Goal: Task Accomplishment & Management: Use online tool/utility

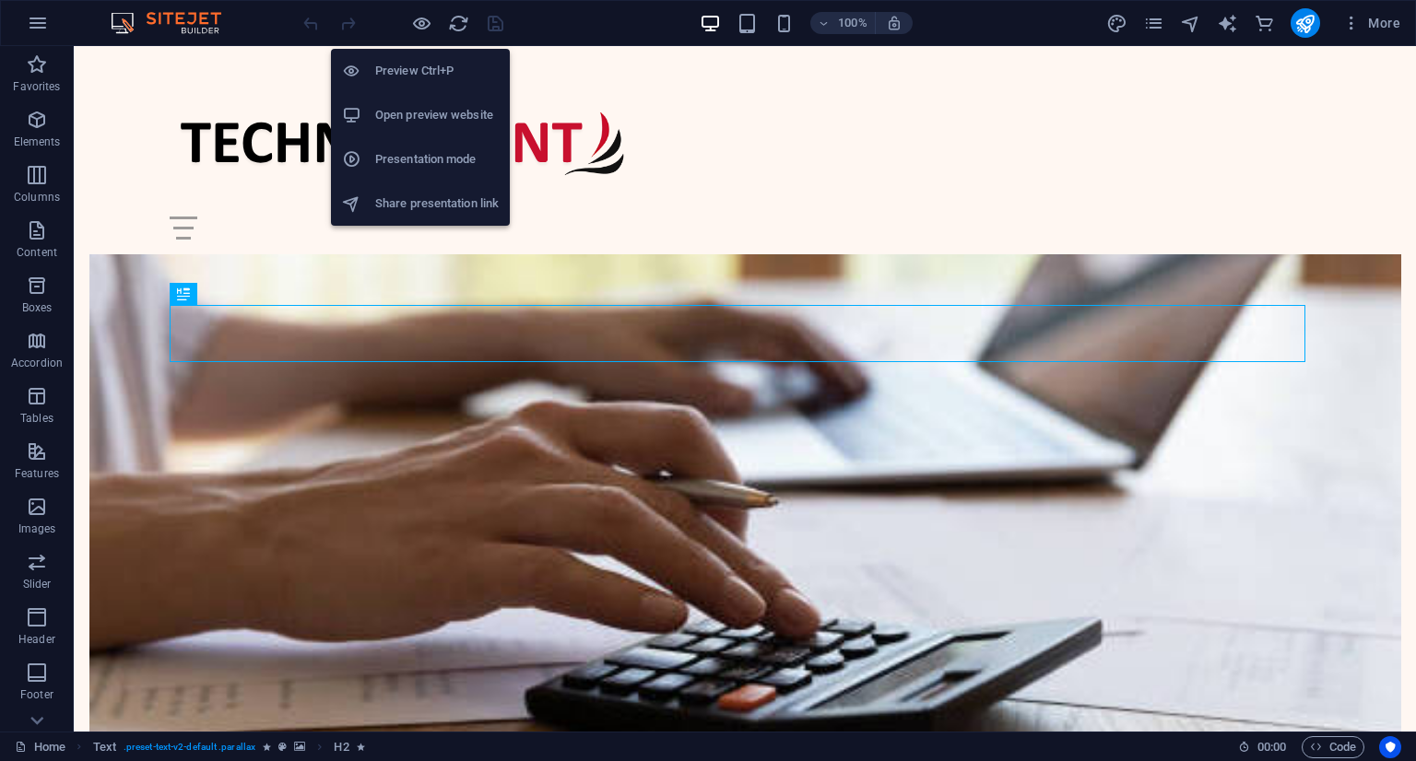
click at [457, 123] on h6 "Open preview website" at bounding box center [436, 115] width 123 height 22
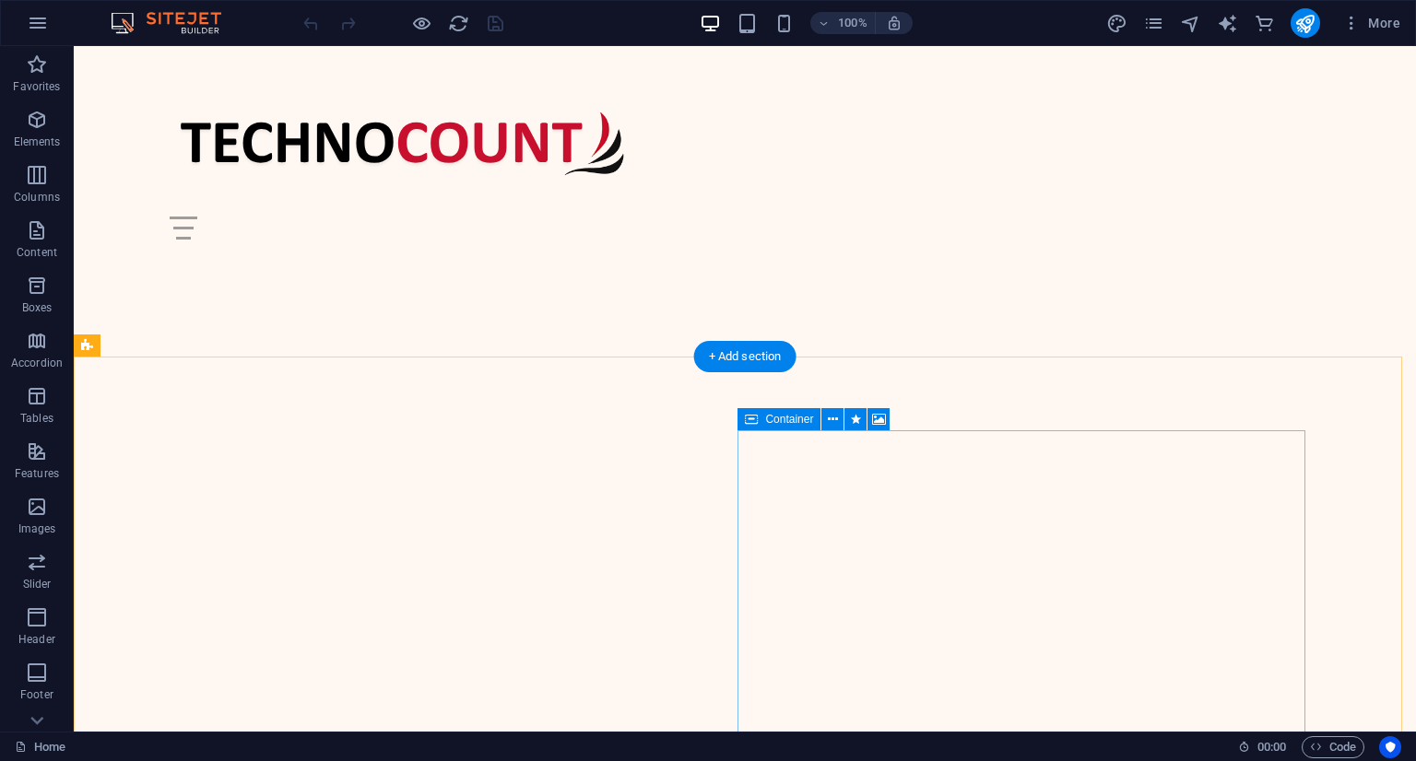
scroll to position [2488, 0]
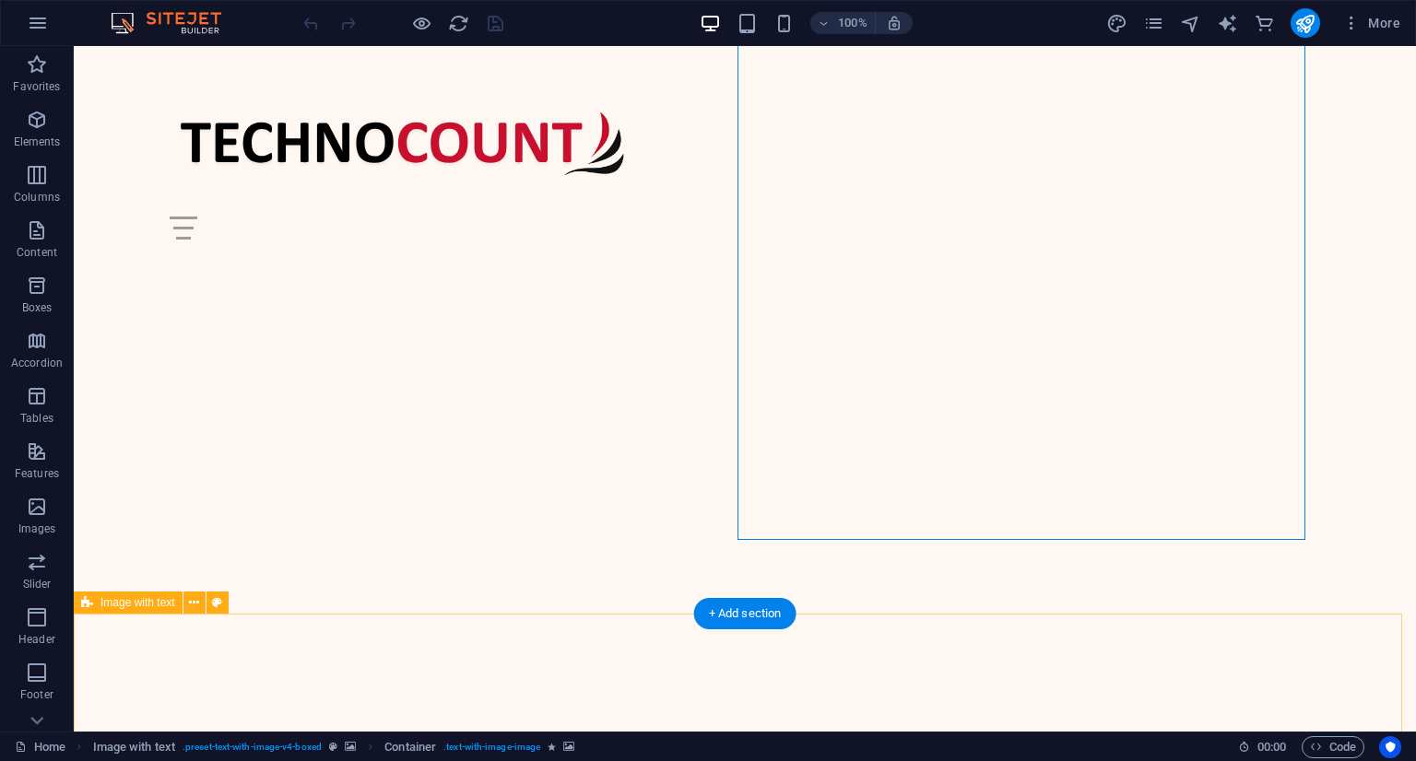
scroll to position [3318, 0]
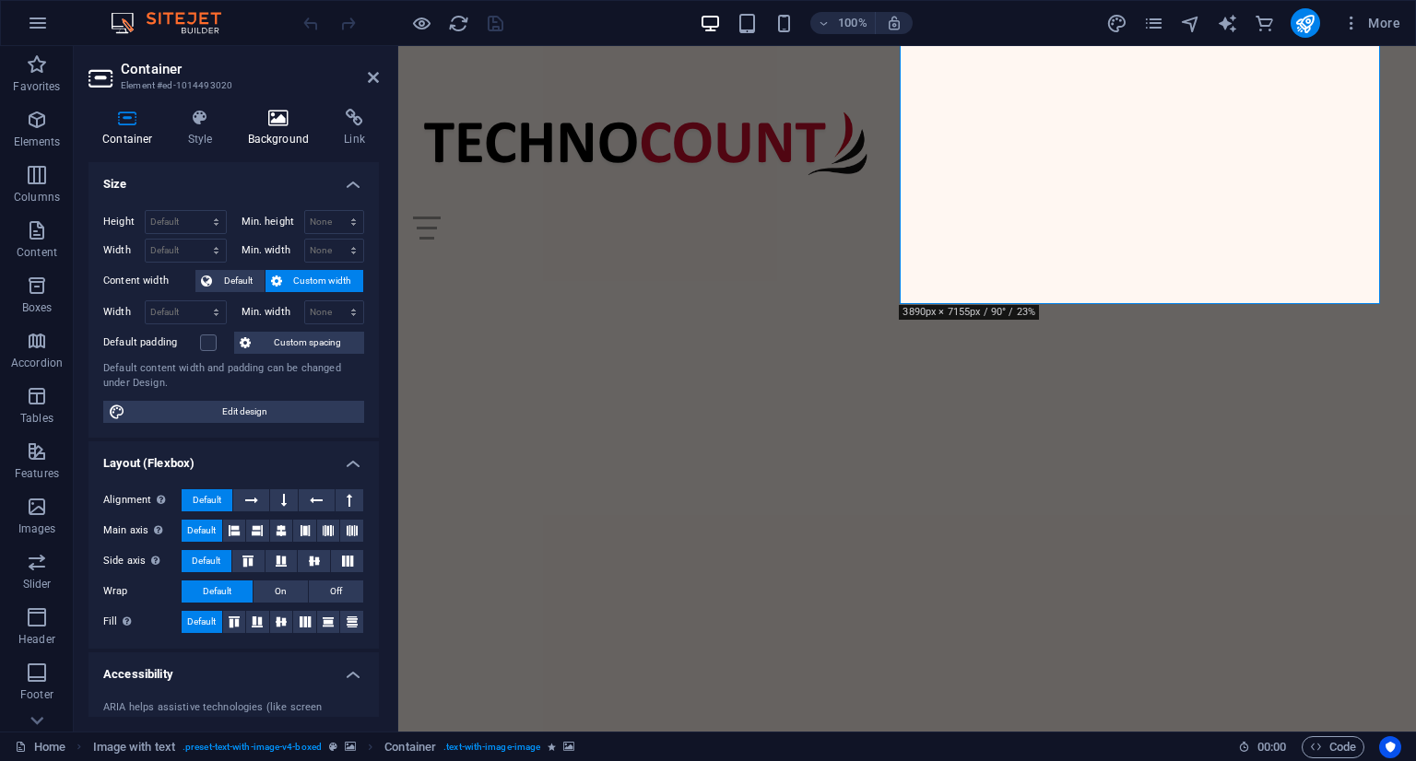
click at [290, 126] on icon at bounding box center [278, 118] width 89 height 18
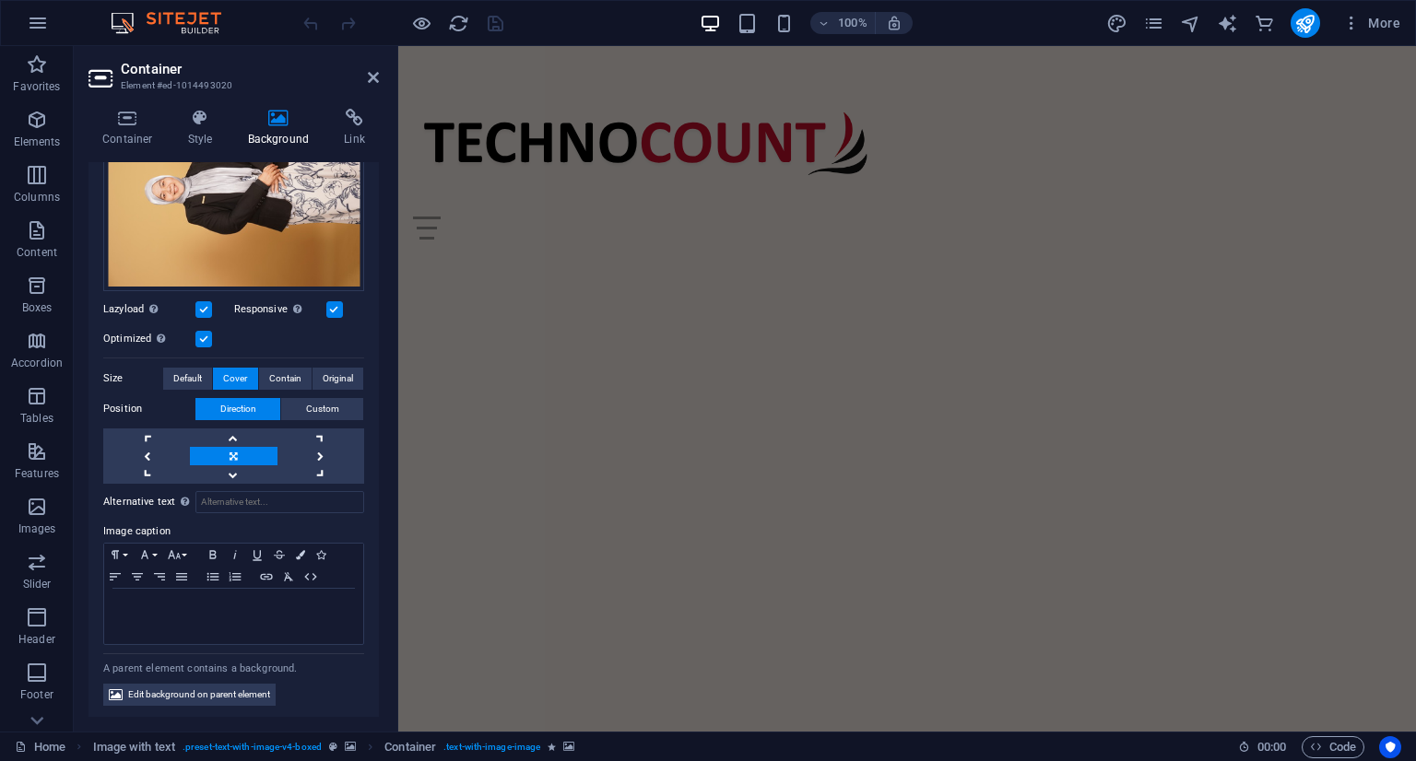
scroll to position [4147, 0]
select select "px"
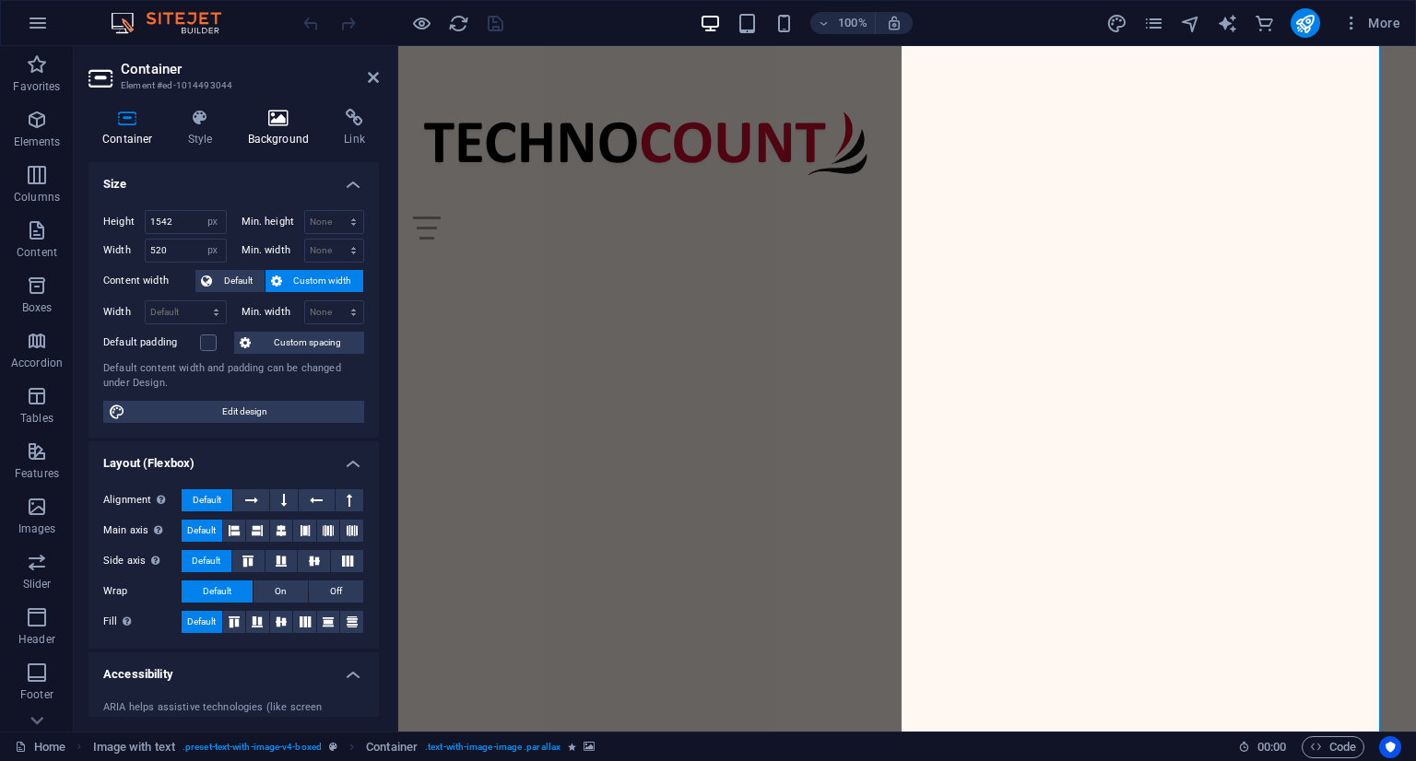
click at [260, 121] on icon at bounding box center [278, 118] width 89 height 18
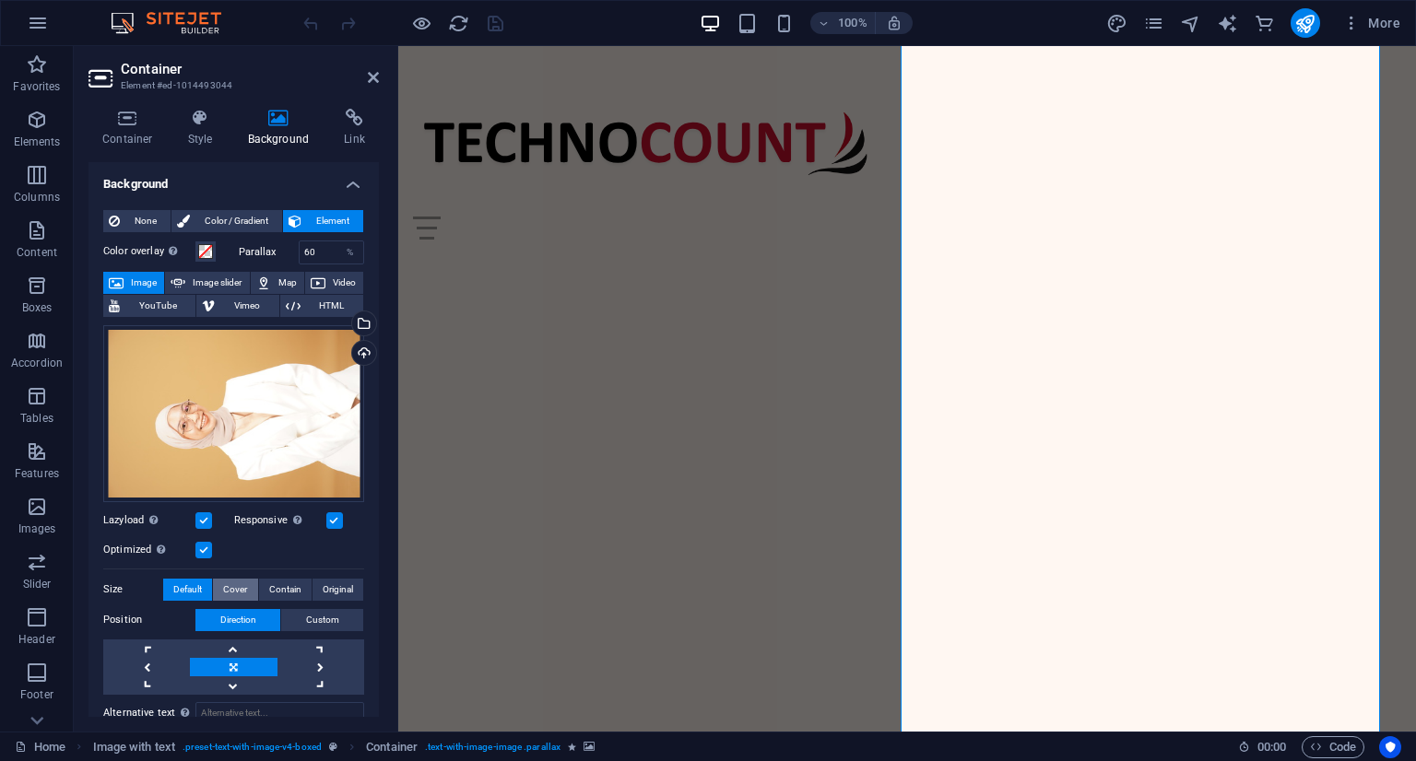
click at [218, 586] on button "Cover" at bounding box center [235, 590] width 44 height 22
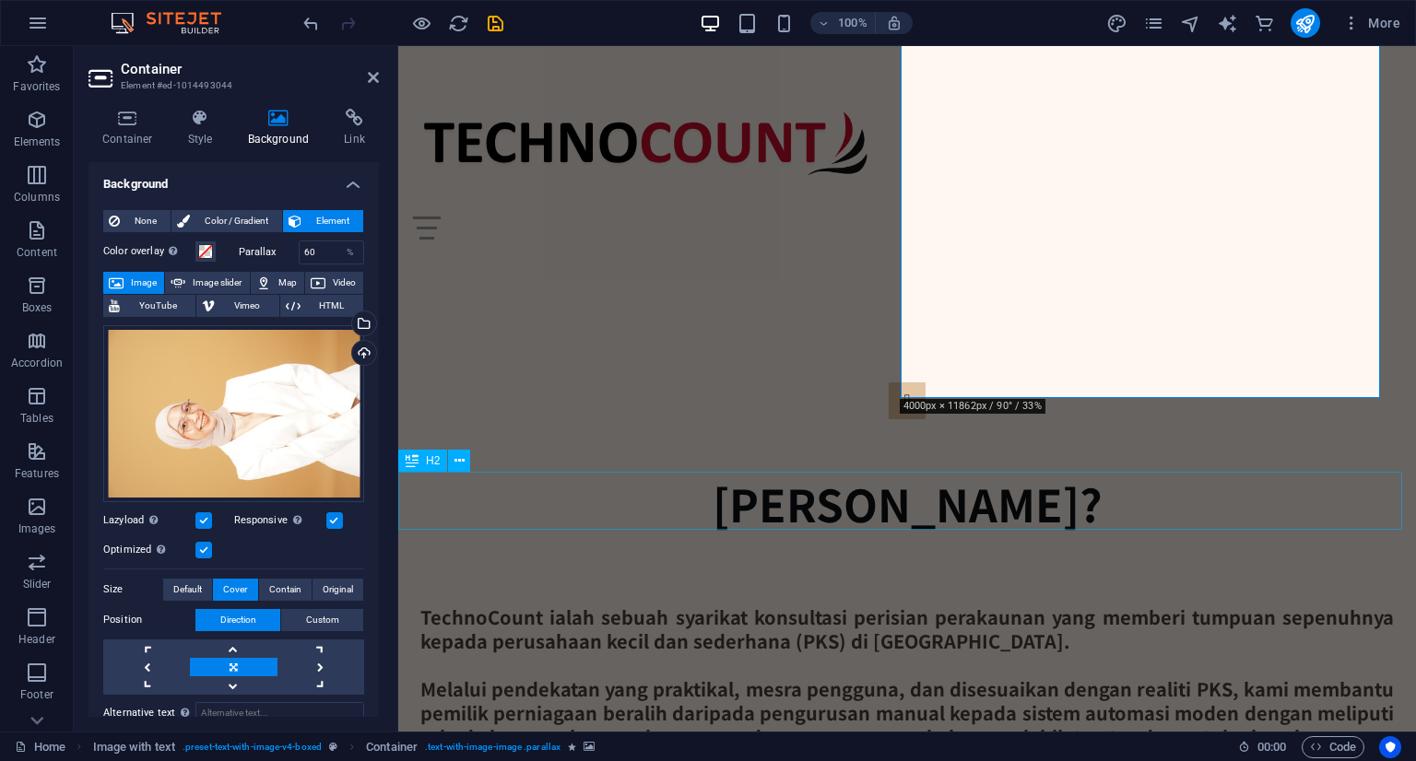
scroll to position [4792, 0]
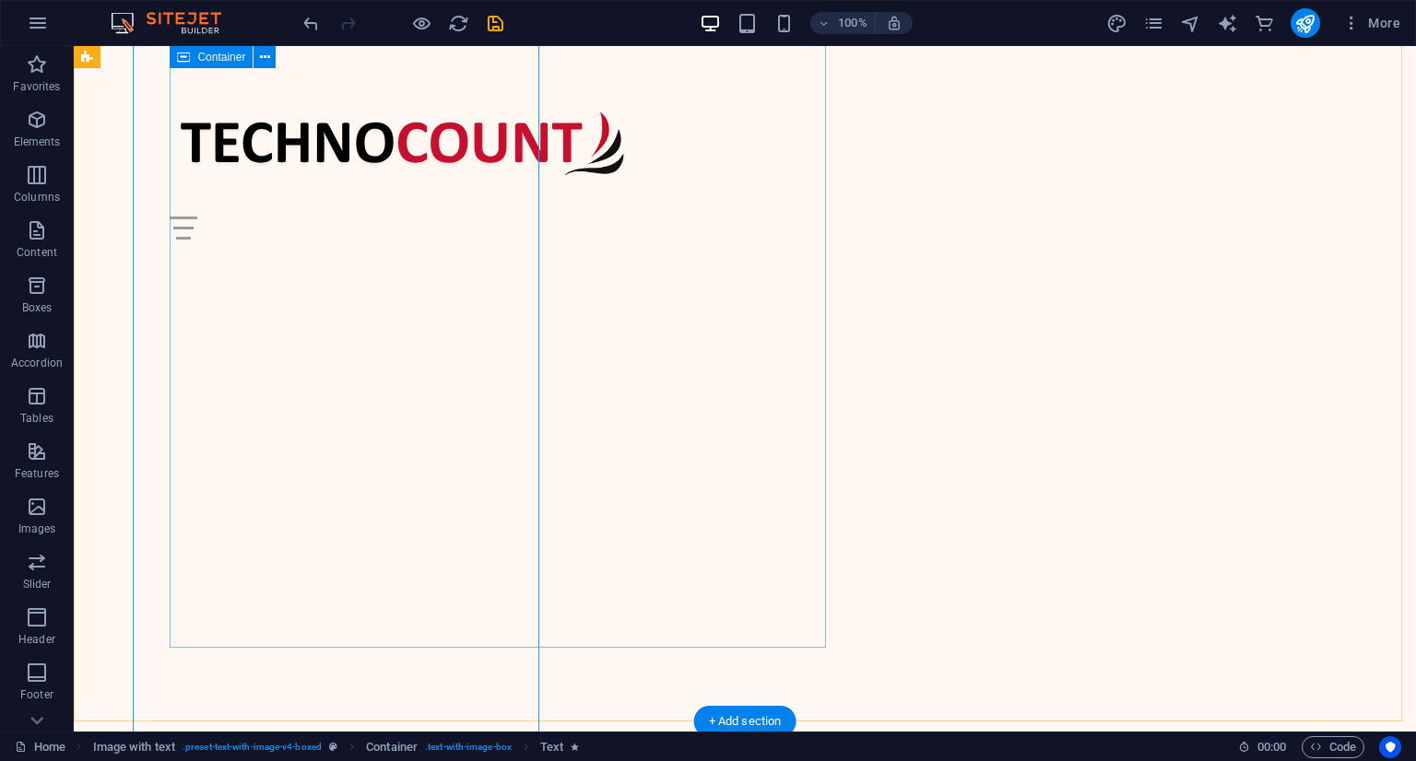
scroll to position [4598, 0]
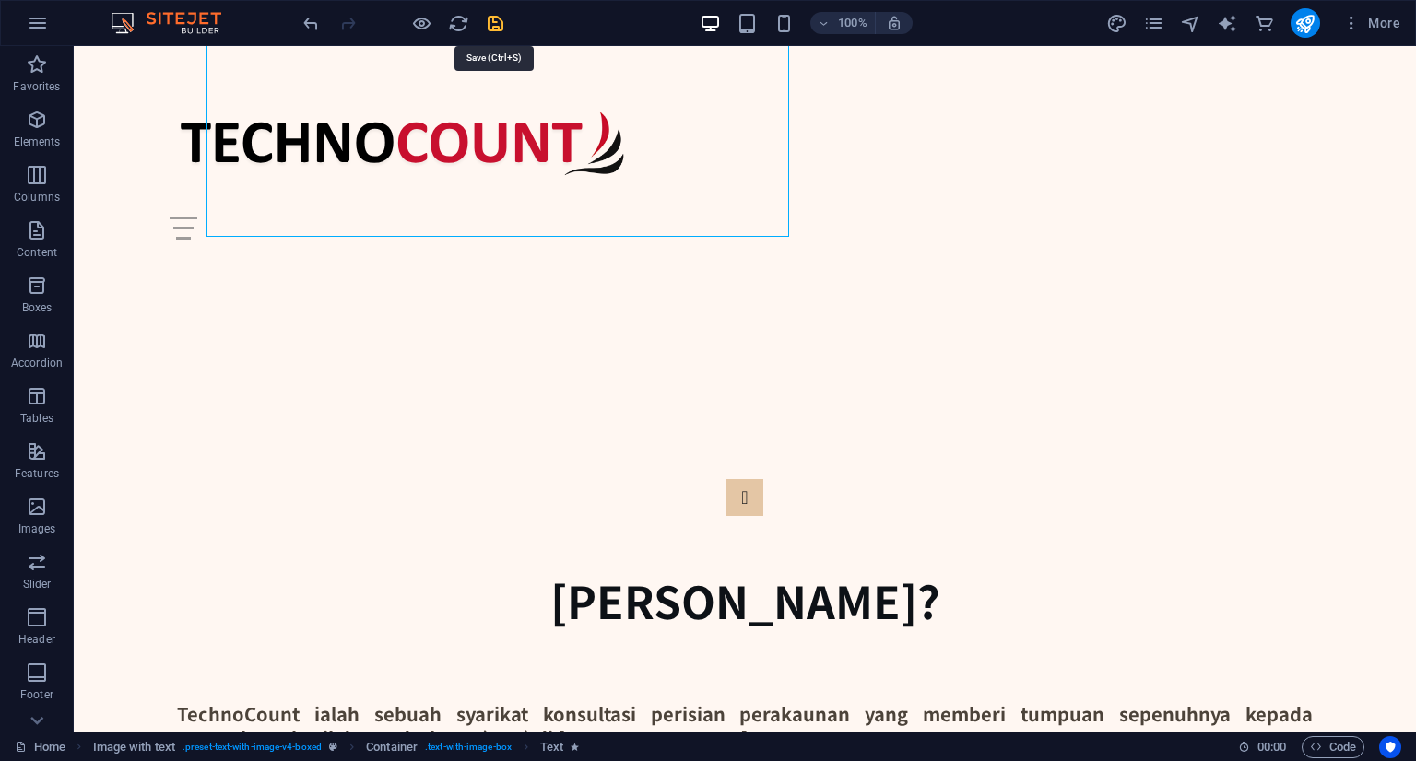
click at [497, 18] on icon "save" at bounding box center [495, 23] width 21 height 21
